Goal: Find specific page/section: Find specific page/section

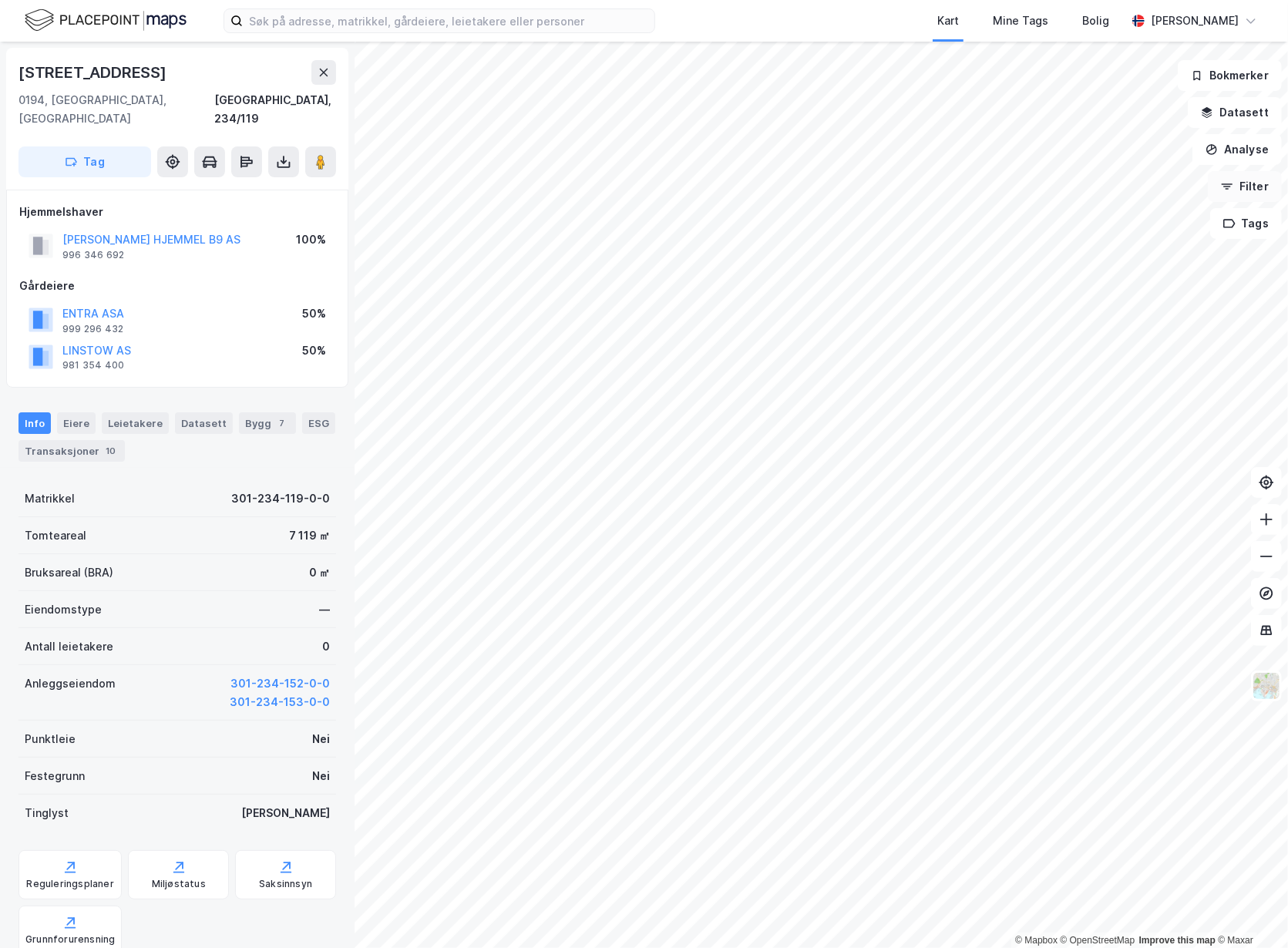
click at [1233, 182] on icon "button" at bounding box center [1227, 186] width 12 height 12
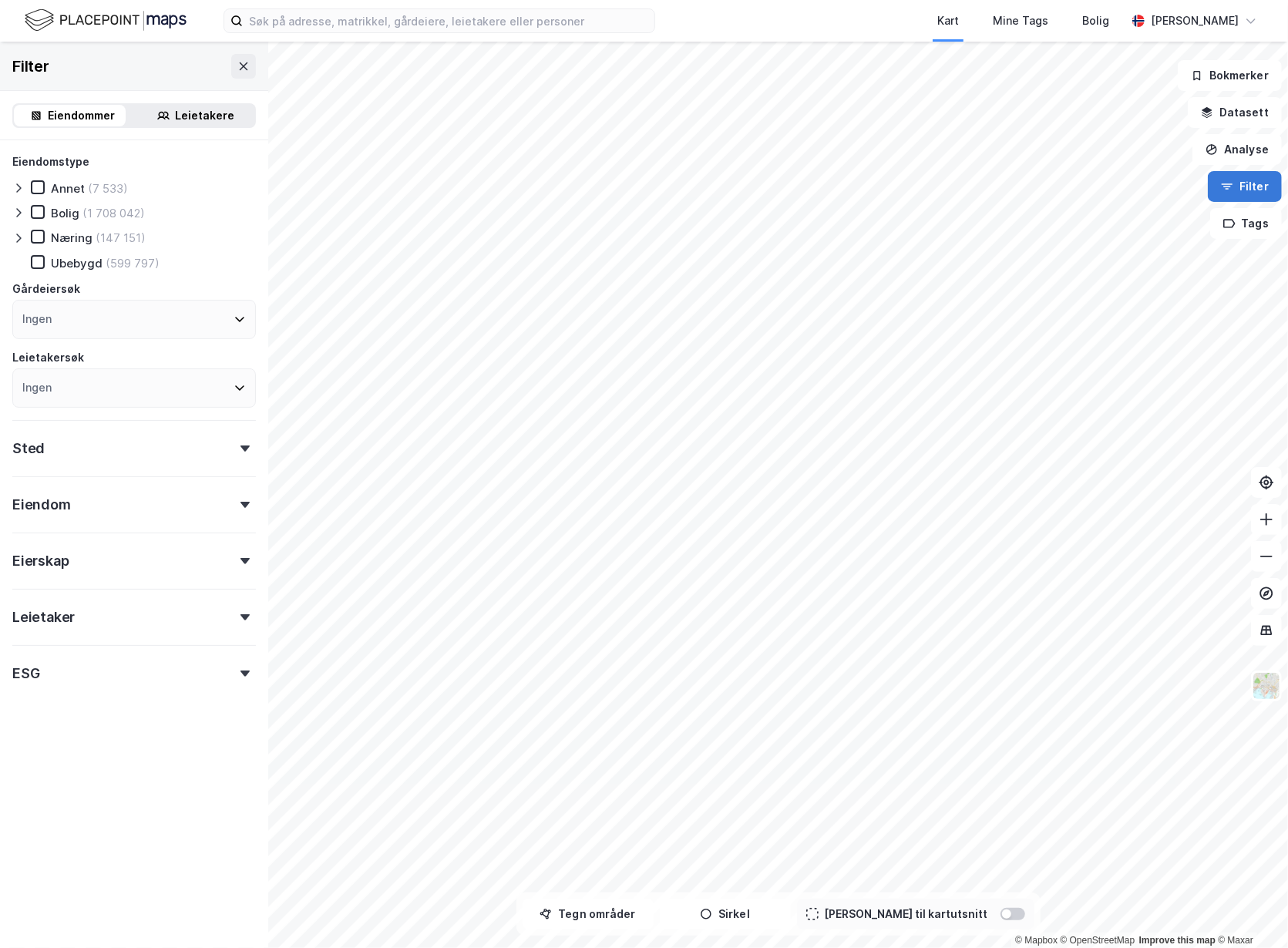
click at [1233, 182] on icon "button" at bounding box center [1227, 186] width 12 height 12
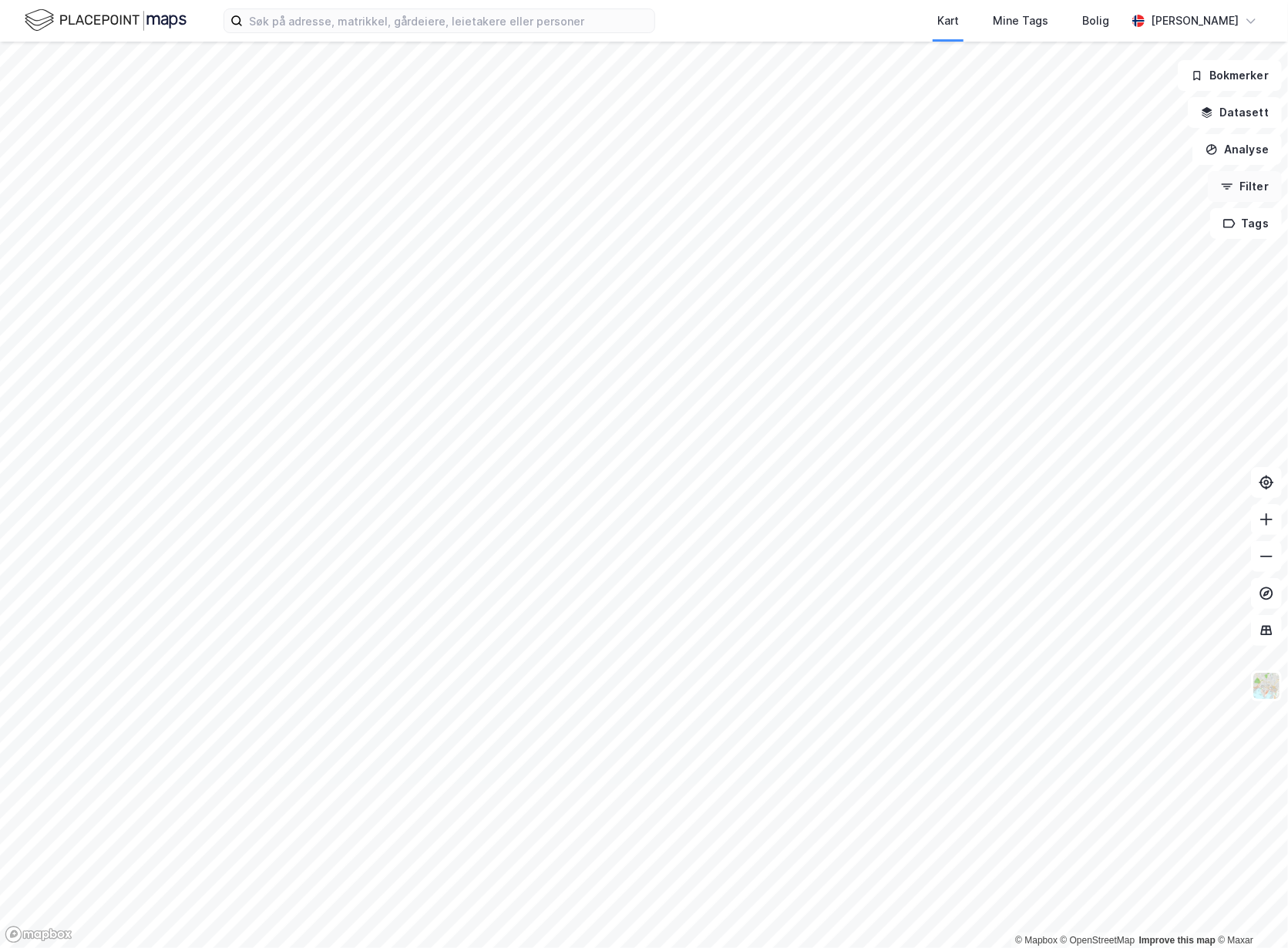
click at [1233, 182] on icon "button" at bounding box center [1227, 186] width 12 height 12
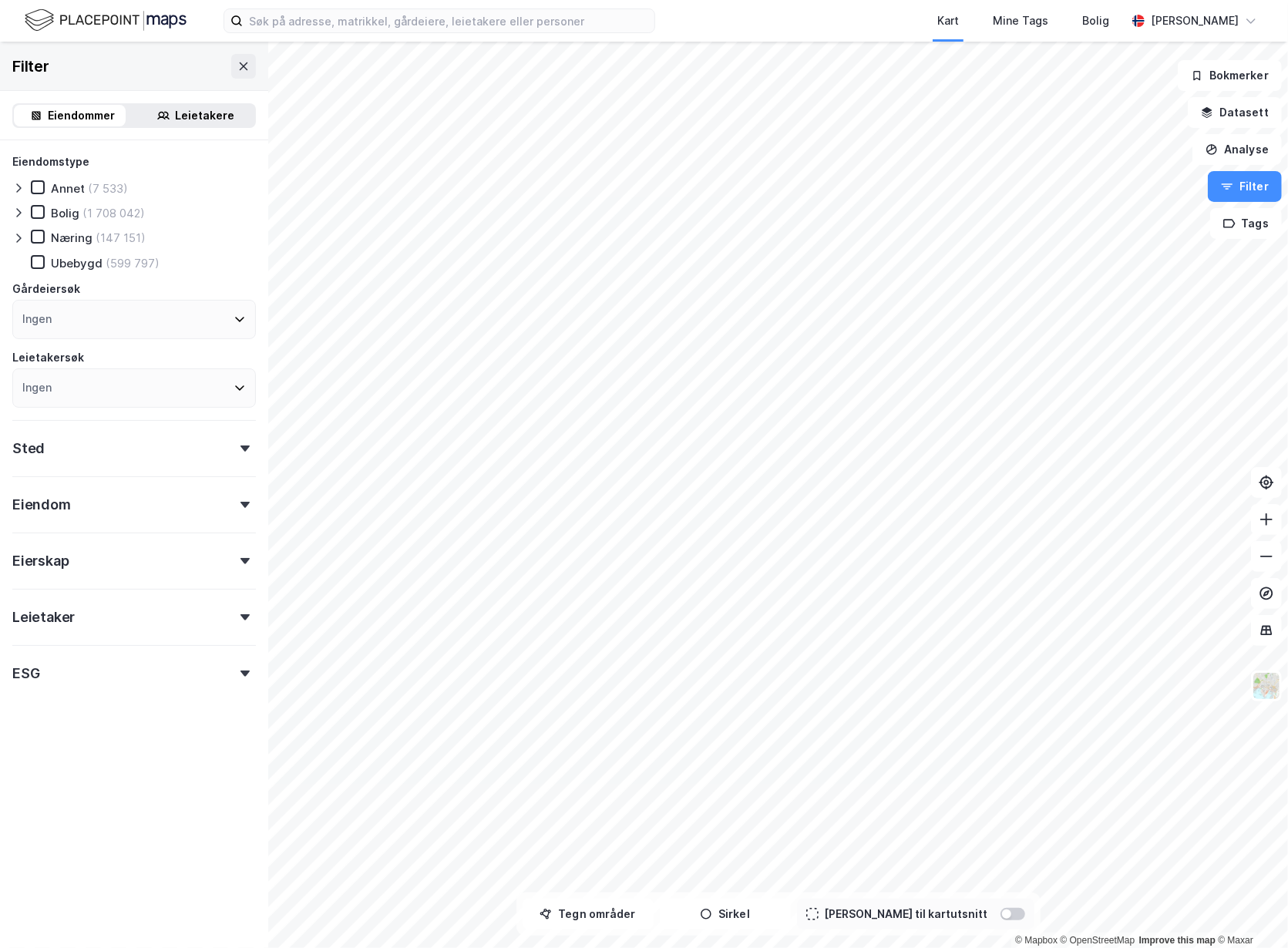
click at [115, 506] on div "Eiendom" at bounding box center [134, 498] width 244 height 44
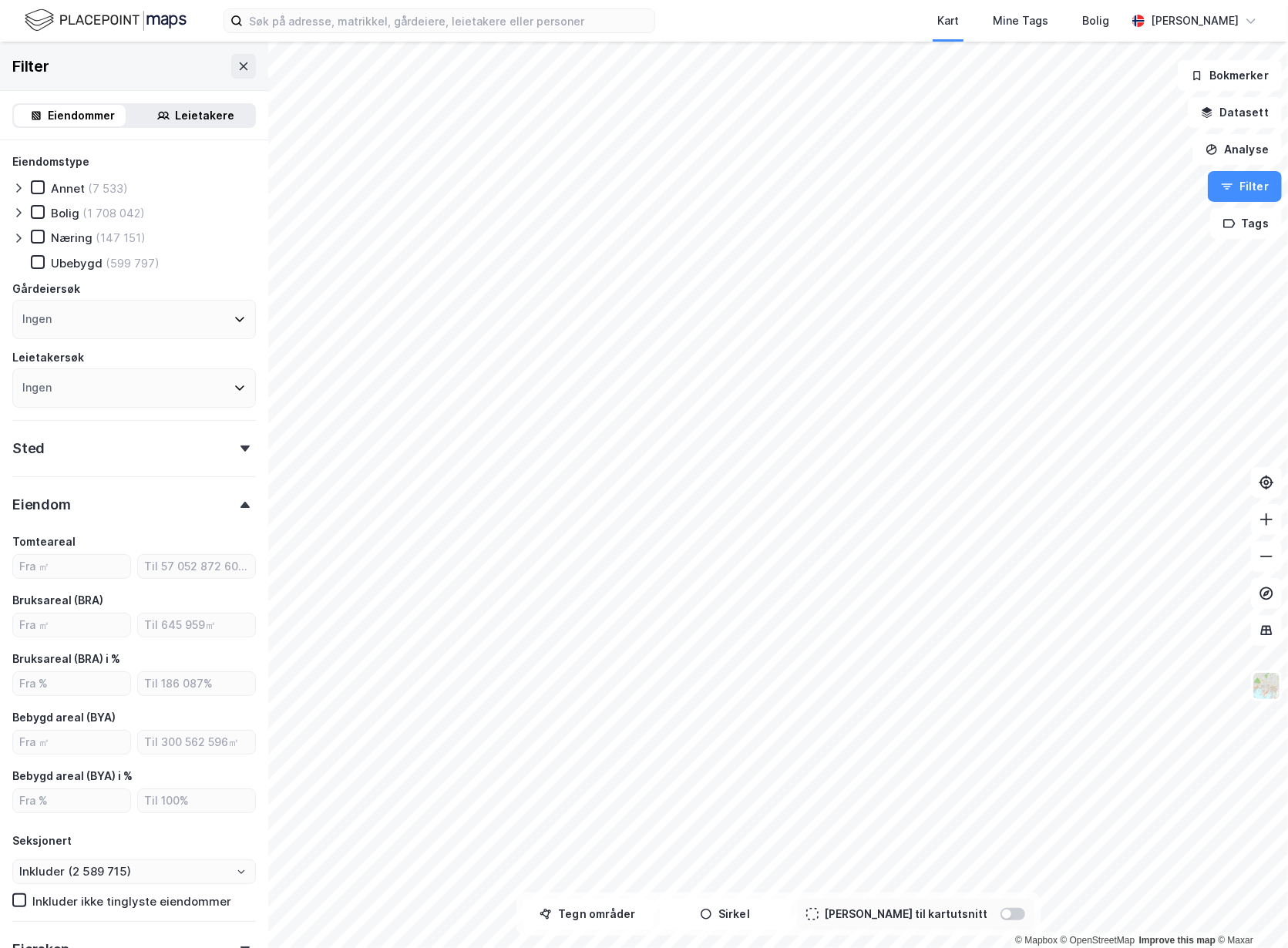
click at [139, 454] on div "Sted" at bounding box center [134, 442] width 244 height 44
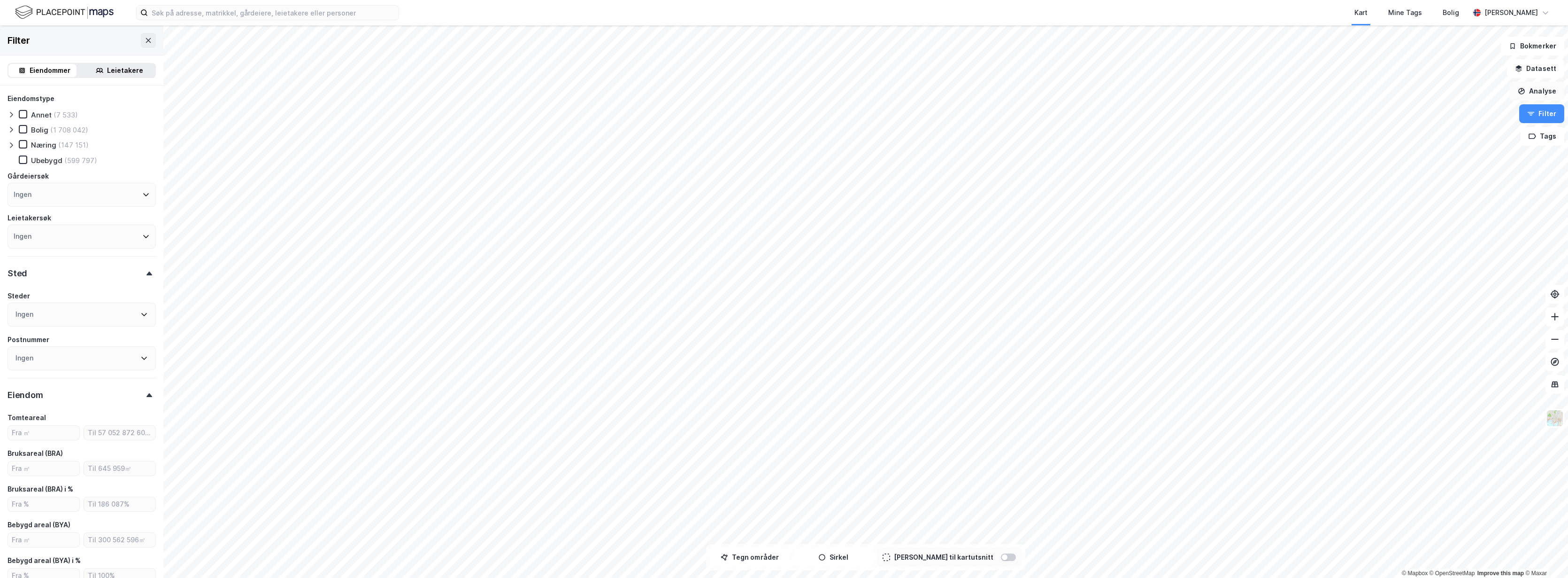
click at [784, 86] on button "Analyse" at bounding box center [1536, 91] width 54 height 19
click at [784, 68] on button "Datasett" at bounding box center [1536, 68] width 57 height 19
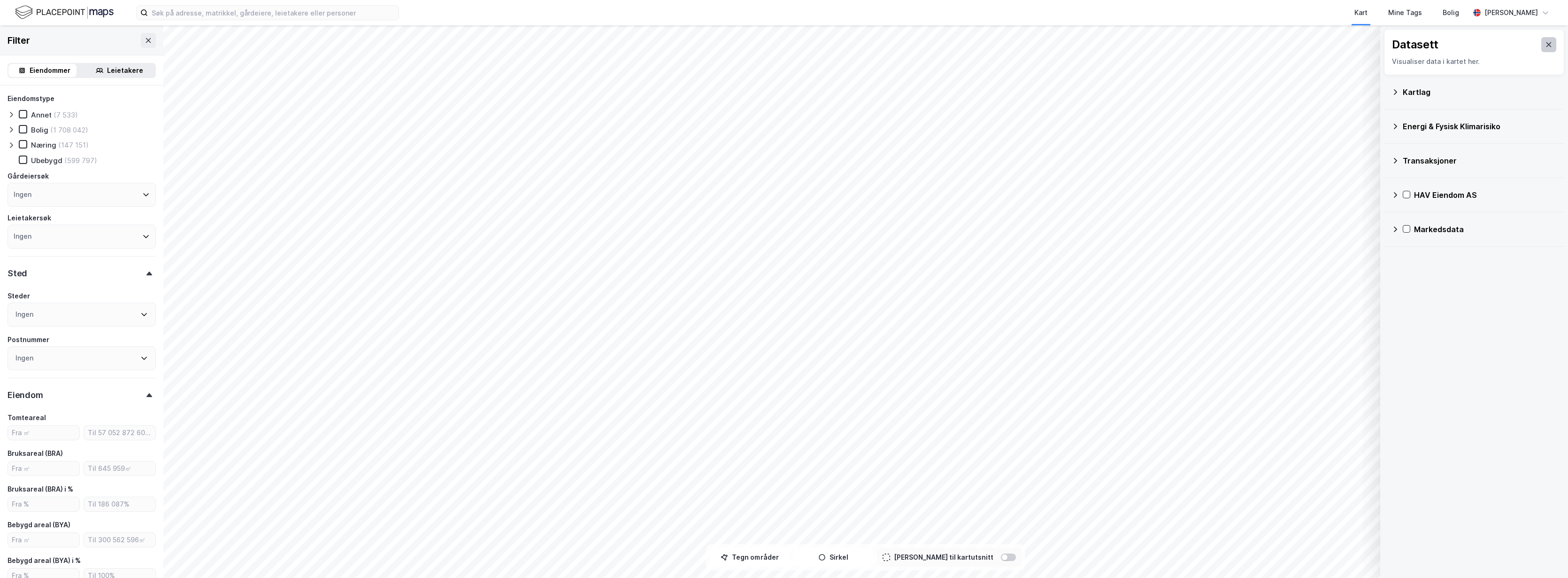
click at [784, 48] on icon at bounding box center [1549, 44] width 7 height 7
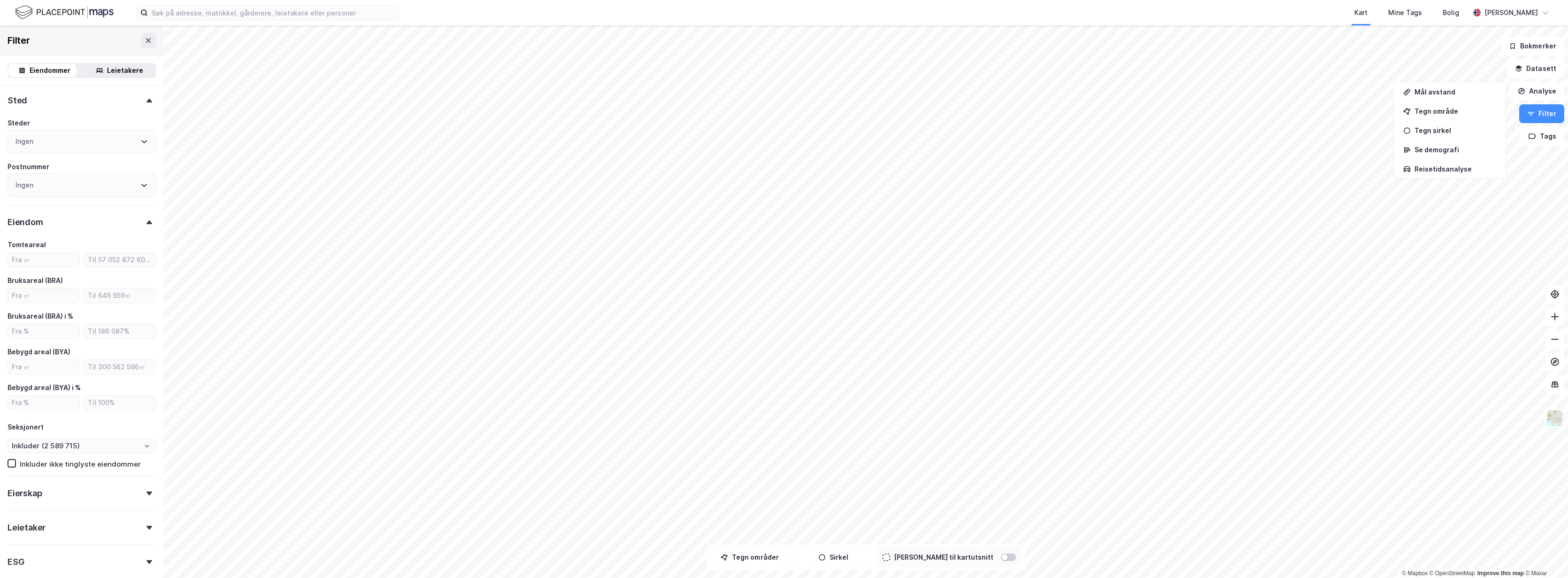
scroll to position [220, 0]
